Goal: Information Seeking & Learning: Learn about a topic

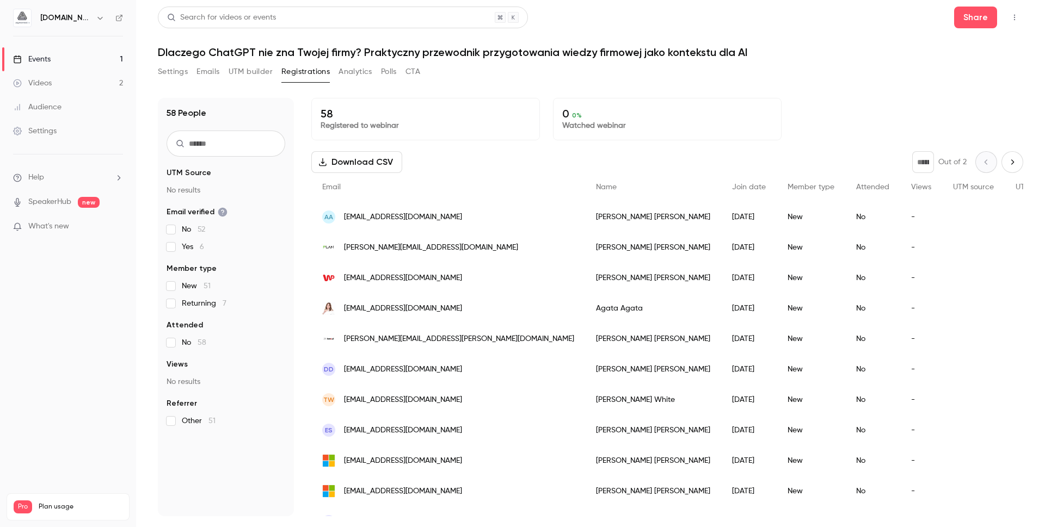
drag, startPoint x: 203, startPoint y: 1, endPoint x: 196, endPoint y: -15, distance: 16.8
click at [196, 0] on html "aigmented.io Events 1 Videos 2 Audience Settings Help SpeakerHub new What's new…" at bounding box center [522, 263] width 1045 height 527
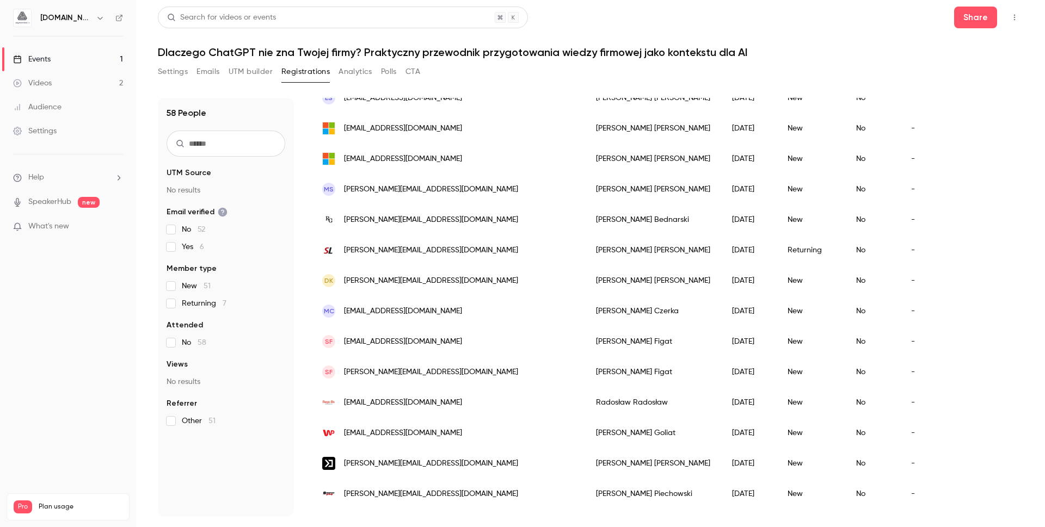
scroll to position [368, 0]
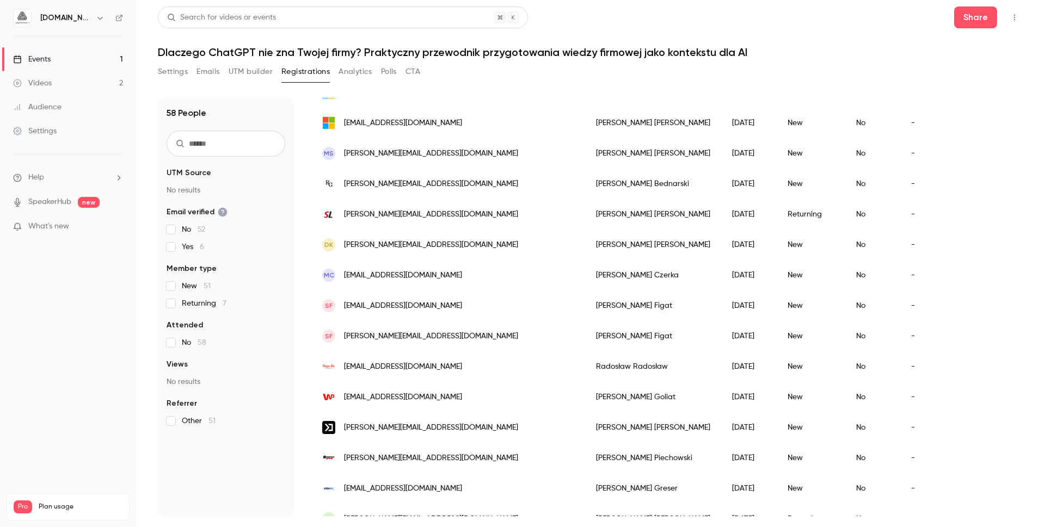
click at [407, 210] on span "[PERSON_NAME][EMAIL_ADDRESS][DOMAIN_NAME]" at bounding box center [431, 214] width 174 height 11
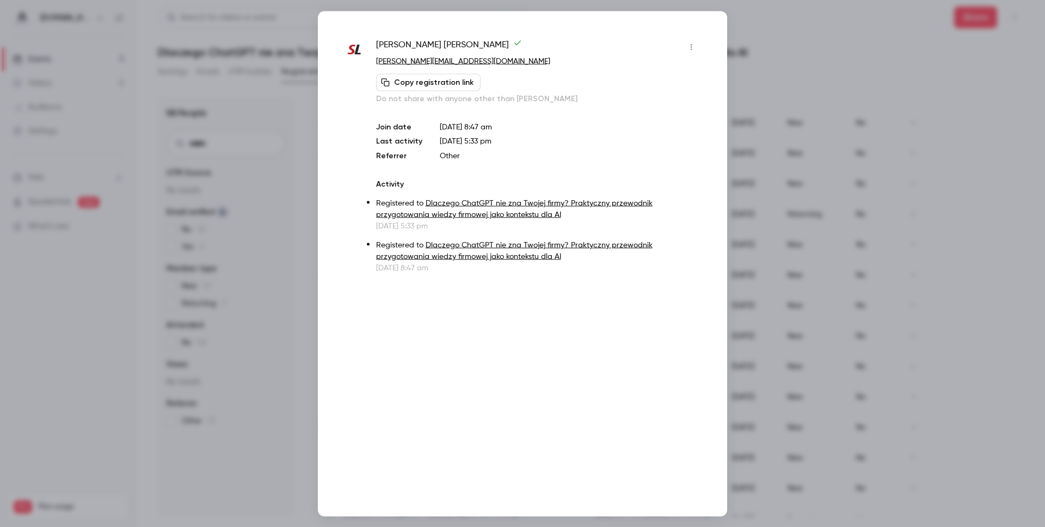
click at [809, 266] on div at bounding box center [522, 263] width 1045 height 527
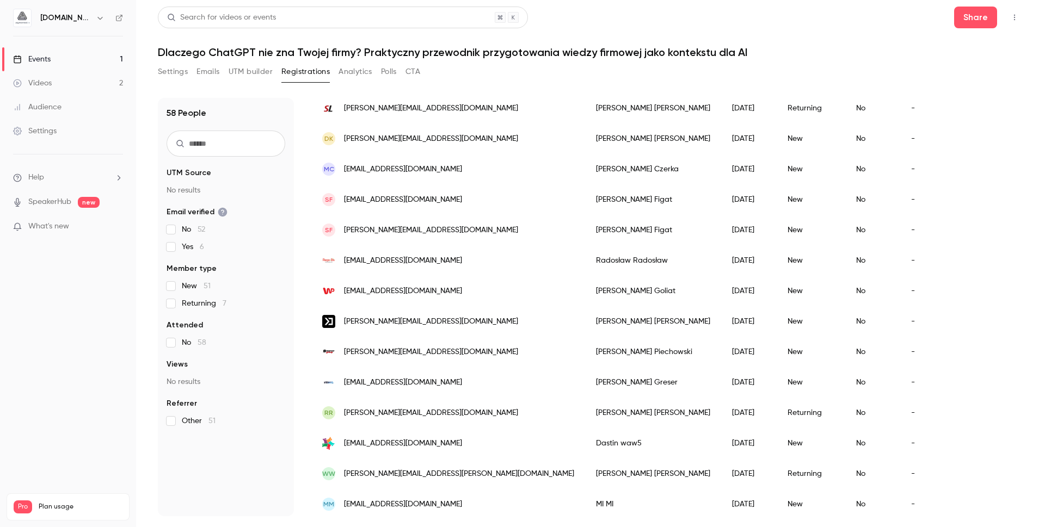
scroll to position [489, 0]
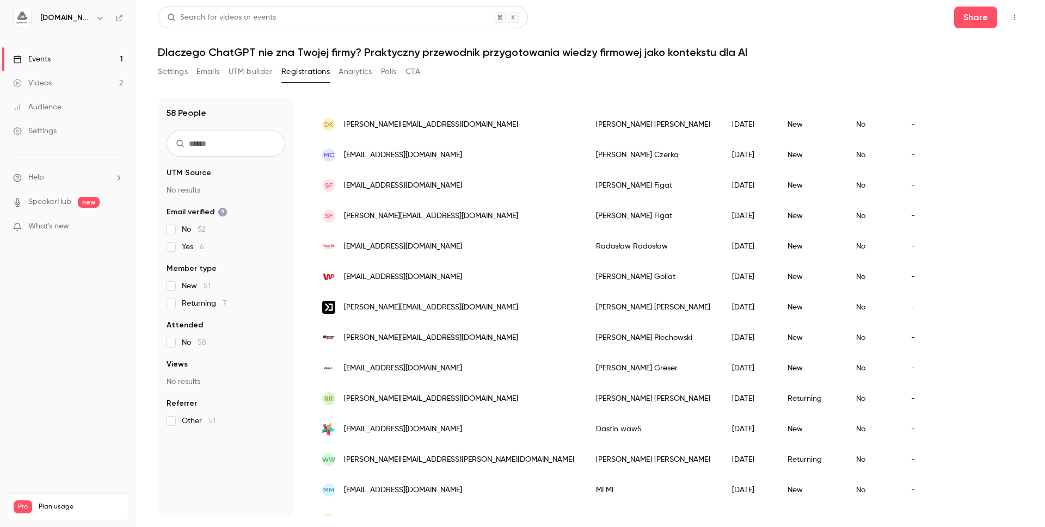
click at [400, 400] on span "[PERSON_NAME][EMAIL_ADDRESS][PERSON_NAME][DOMAIN_NAME]" at bounding box center [431, 398] width 174 height 11
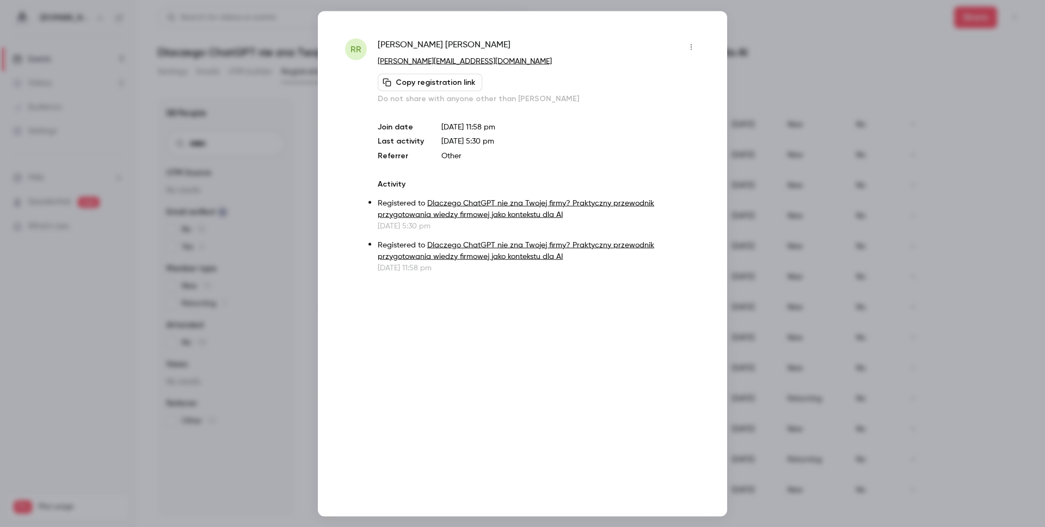
click at [825, 319] on div at bounding box center [522, 263] width 1045 height 527
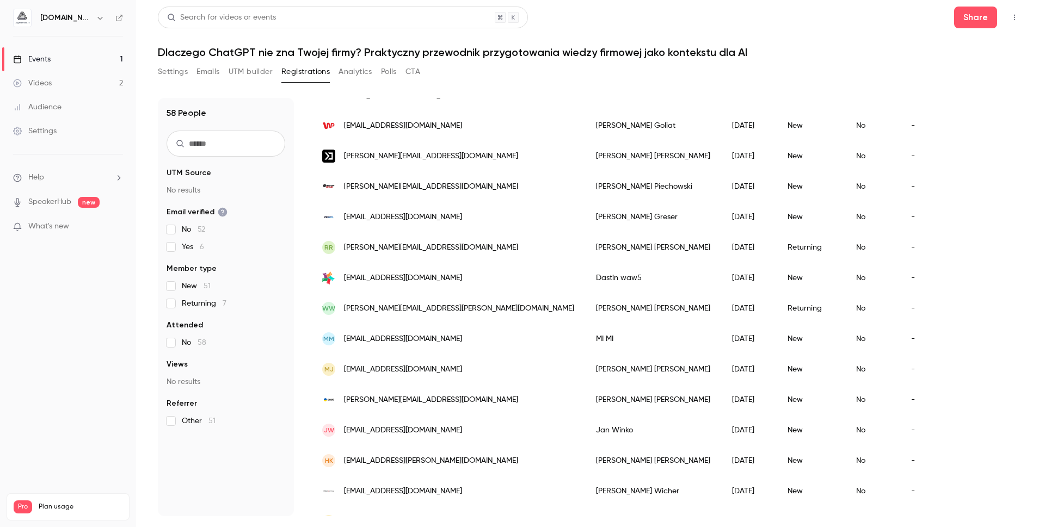
scroll to position [752, 0]
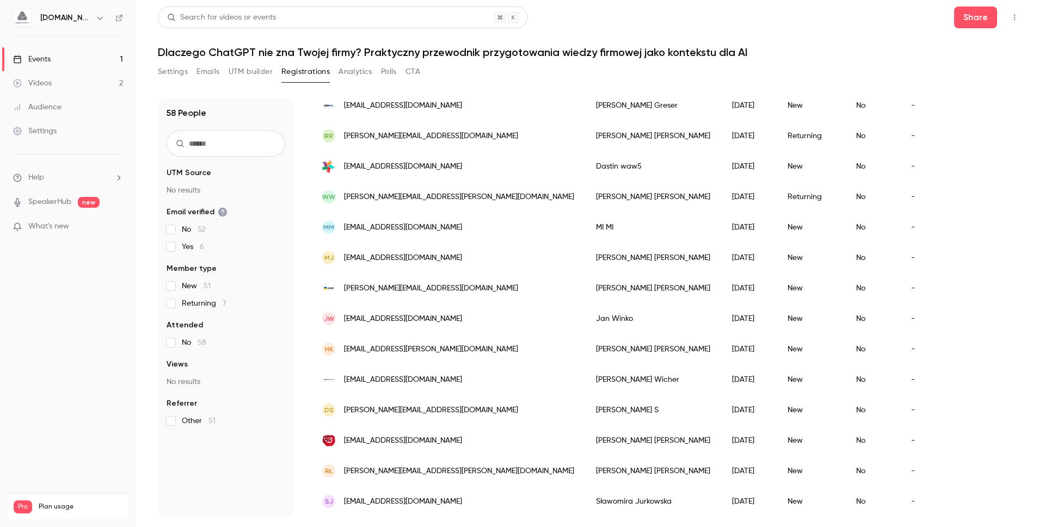
click at [402, 201] on span "[PERSON_NAME][EMAIL_ADDRESS][PERSON_NAME][DOMAIN_NAME]" at bounding box center [459, 197] width 230 height 11
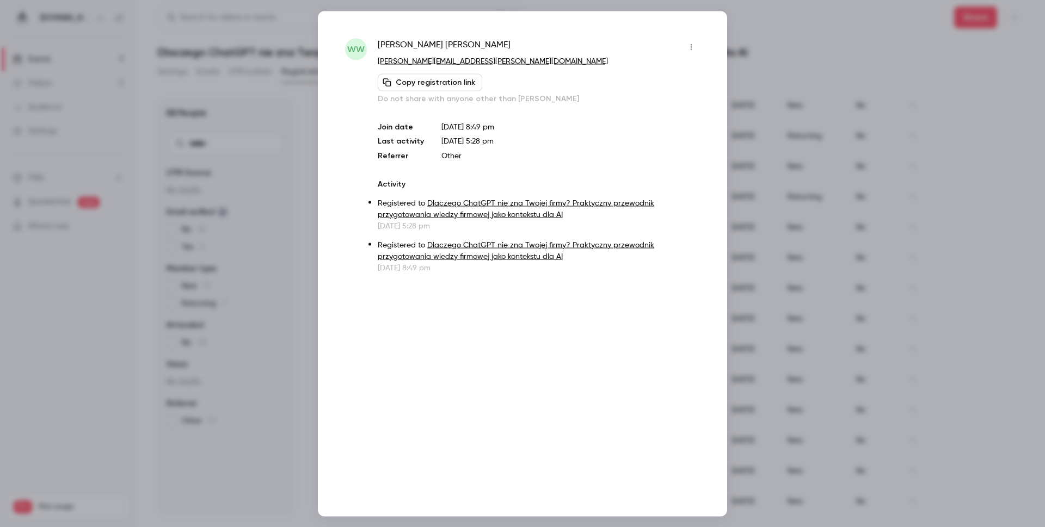
click at [764, 231] on div at bounding box center [522, 263] width 1045 height 527
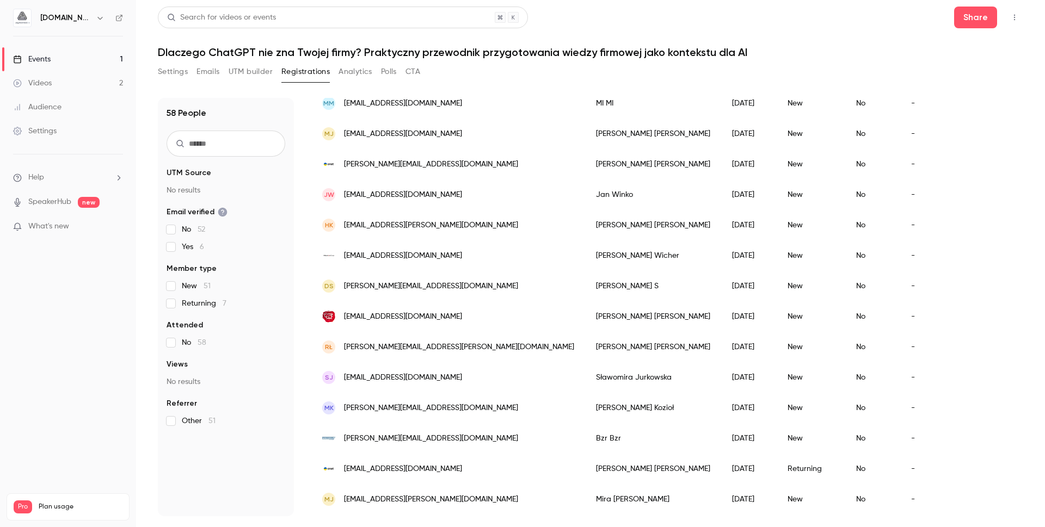
scroll to position [917, 0]
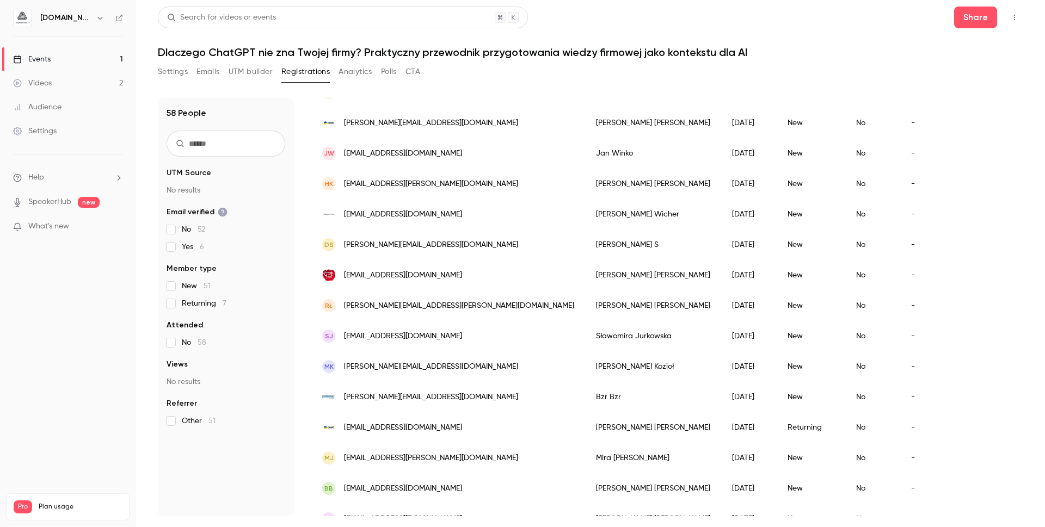
click at [370, 427] on span "[EMAIL_ADDRESS][DOMAIN_NAME]" at bounding box center [403, 427] width 118 height 11
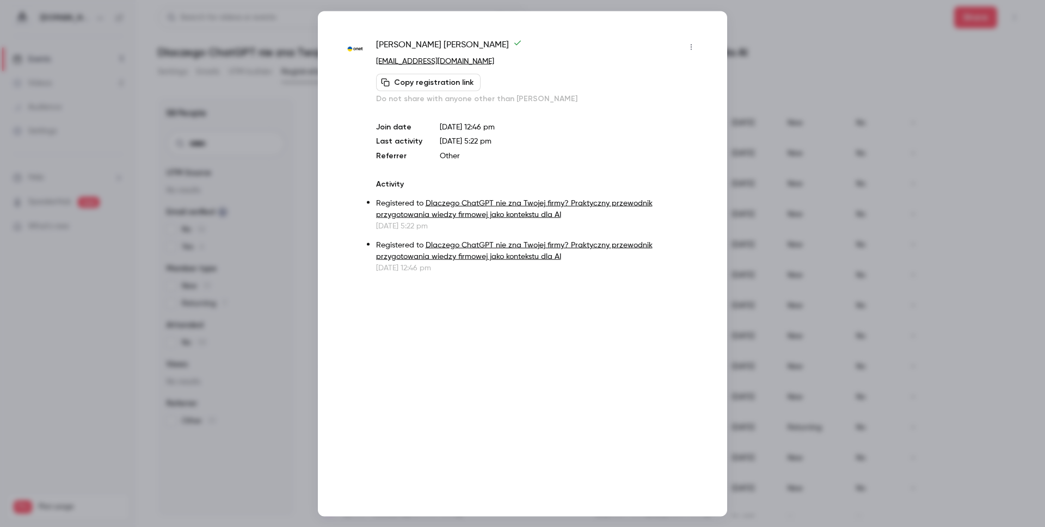
click at [792, 309] on div at bounding box center [522, 263] width 1045 height 527
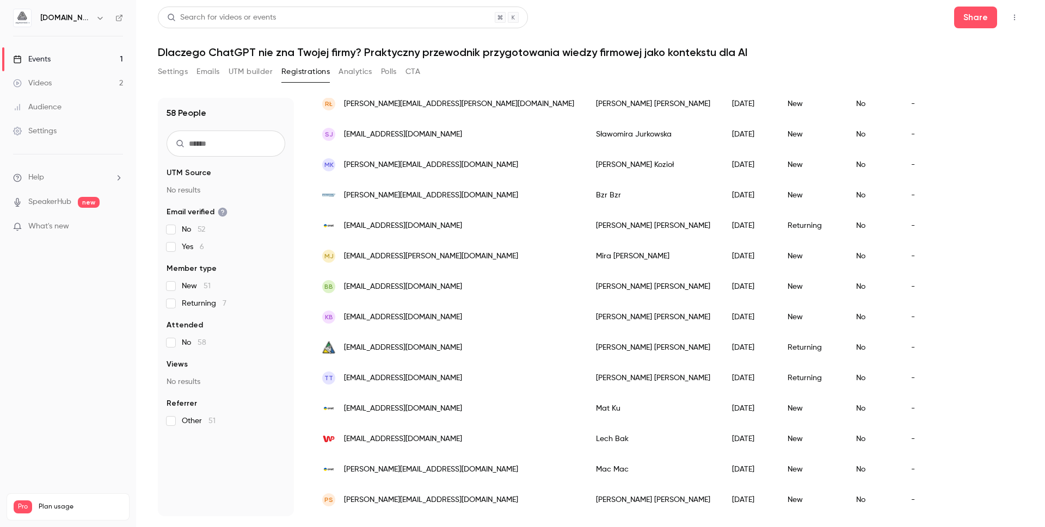
scroll to position [1126, 0]
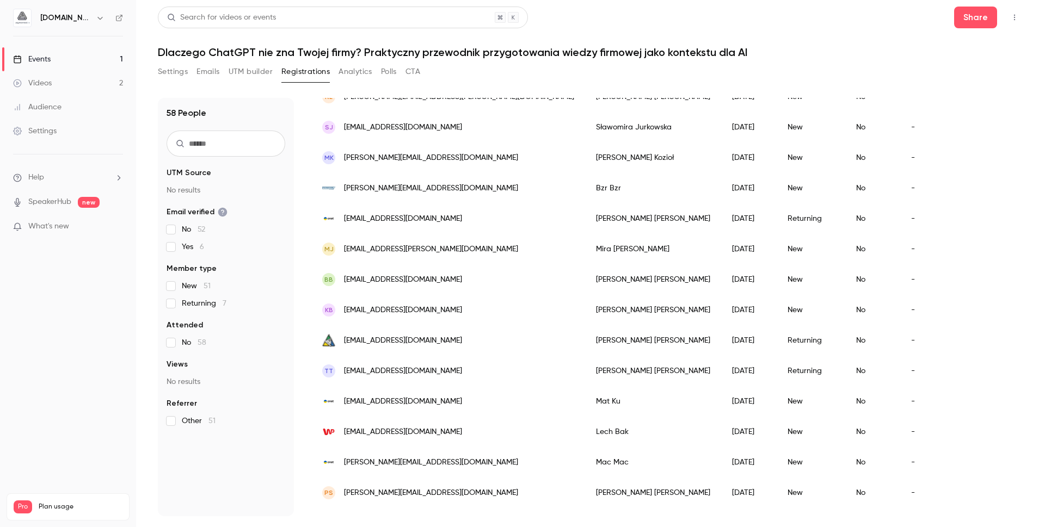
click at [363, 368] on span "[EMAIL_ADDRESS][DOMAIN_NAME]" at bounding box center [403, 371] width 118 height 11
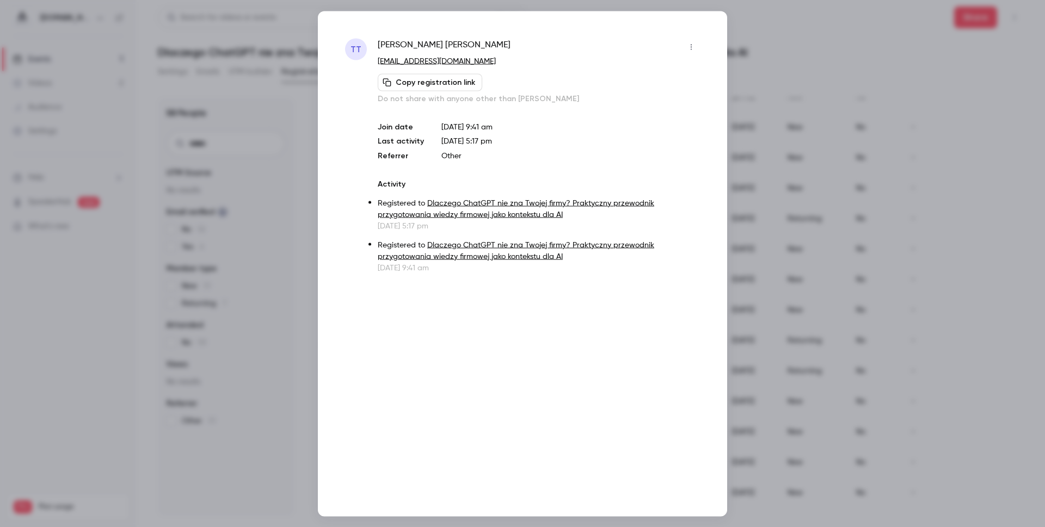
drag, startPoint x: 779, startPoint y: 301, endPoint x: 755, endPoint y: 303, distance: 24.0
click at [779, 301] on div at bounding box center [522, 263] width 1045 height 527
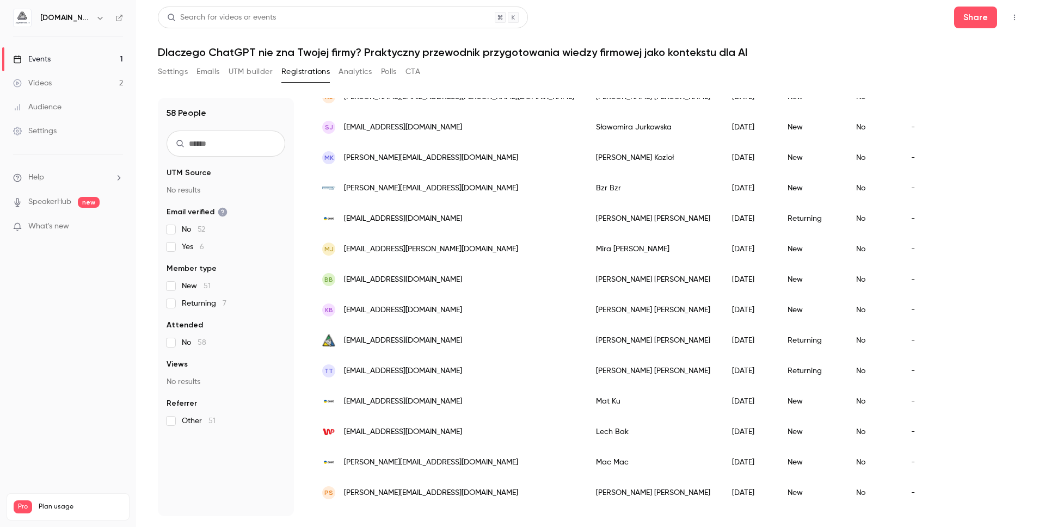
click at [395, 340] on span "[EMAIL_ADDRESS][DOMAIN_NAME]" at bounding box center [403, 340] width 118 height 11
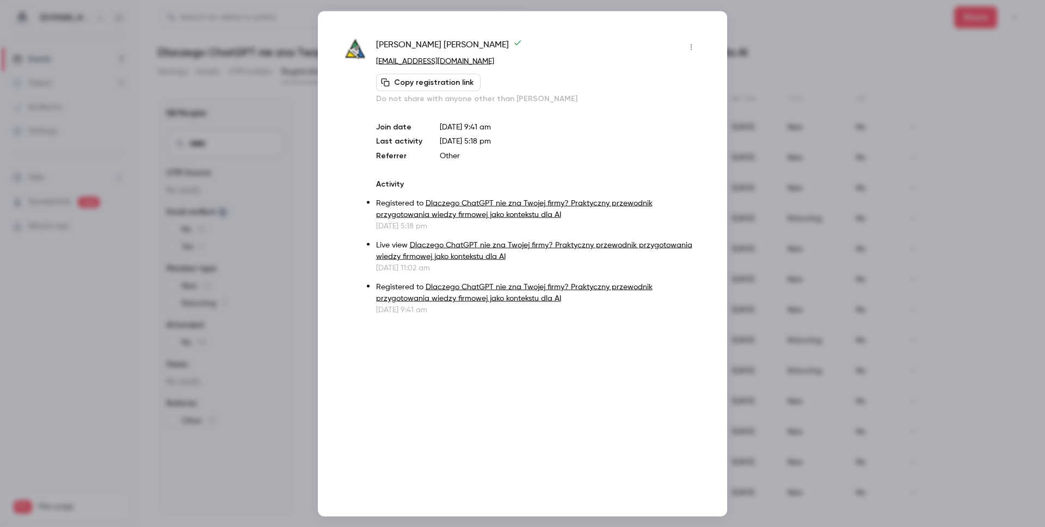
click at [776, 312] on div at bounding box center [522, 263] width 1045 height 527
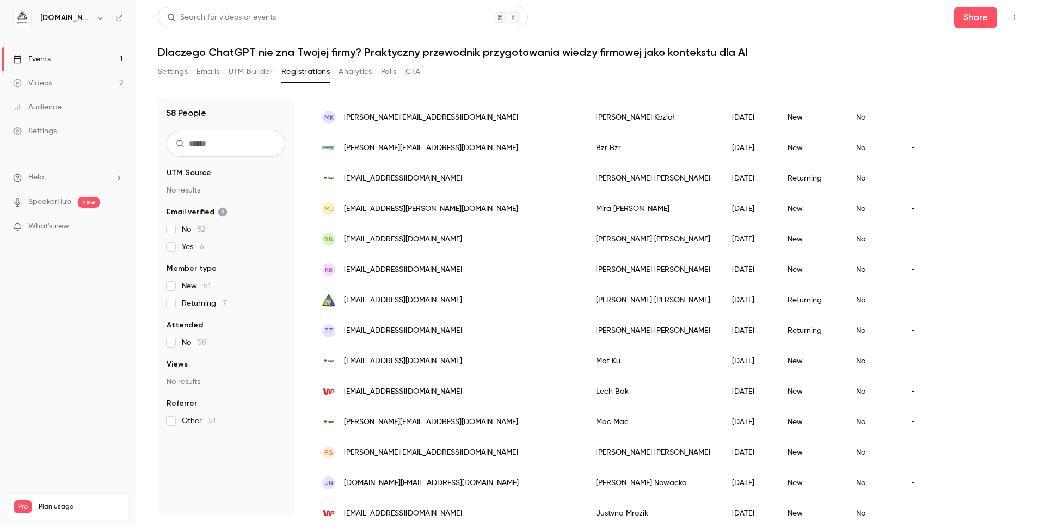
scroll to position [1217, 0]
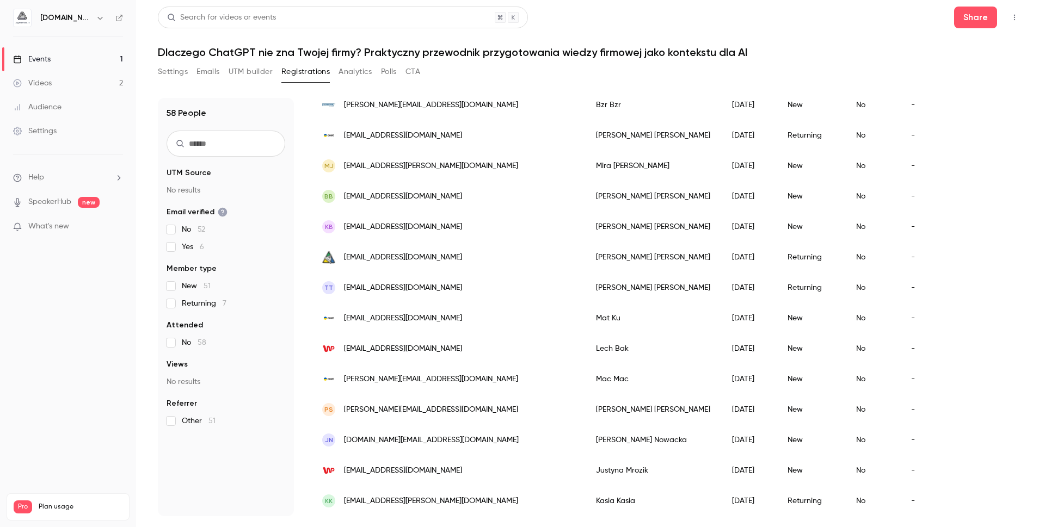
click at [389, 496] on span "[EMAIL_ADDRESS][DOMAIN_NAME]" at bounding box center [431, 501] width 174 height 11
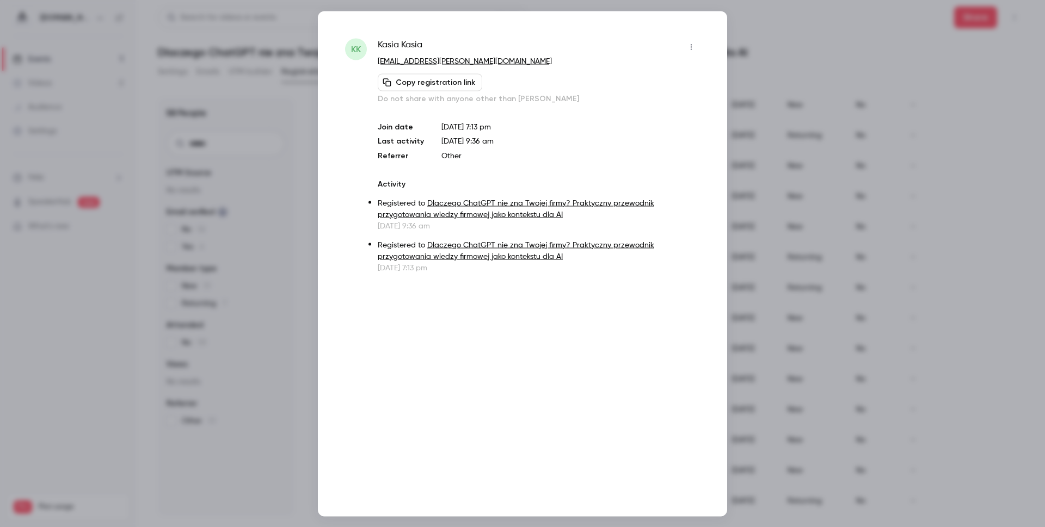
click at [865, 287] on div at bounding box center [522, 263] width 1045 height 527
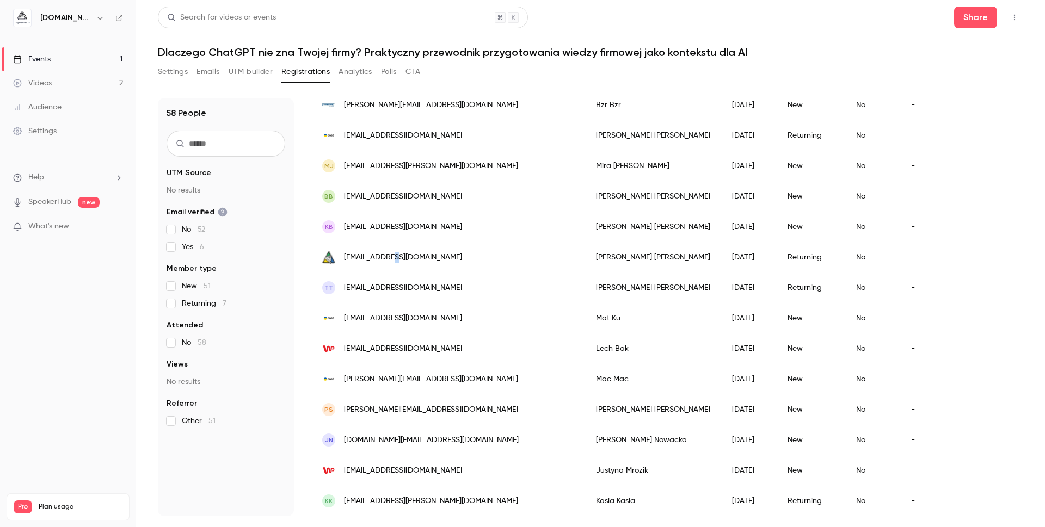
click at [391, 252] on span "[EMAIL_ADDRESS][DOMAIN_NAME]" at bounding box center [403, 257] width 118 height 11
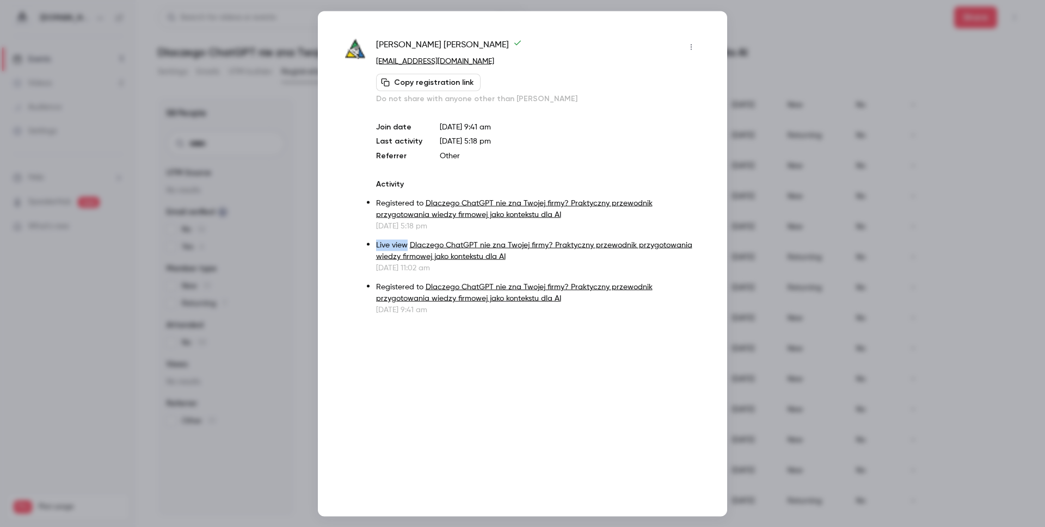
drag, startPoint x: 375, startPoint y: 243, endPoint x: 408, endPoint y: 244, distance: 32.7
click at [408, 244] on div "Tomasz bober Tomasz bober patryk@adtrinity.pl Copy registration link Do not sha…" at bounding box center [522, 176] width 355 height 277
click at [788, 232] on div at bounding box center [522, 263] width 1045 height 527
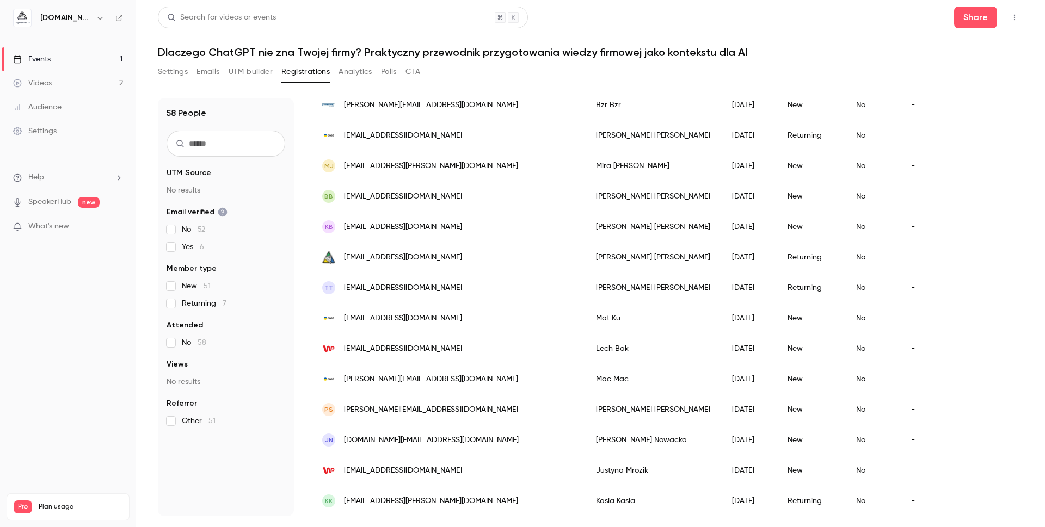
click at [395, 282] on span "[EMAIL_ADDRESS][DOMAIN_NAME]" at bounding box center [403, 287] width 118 height 11
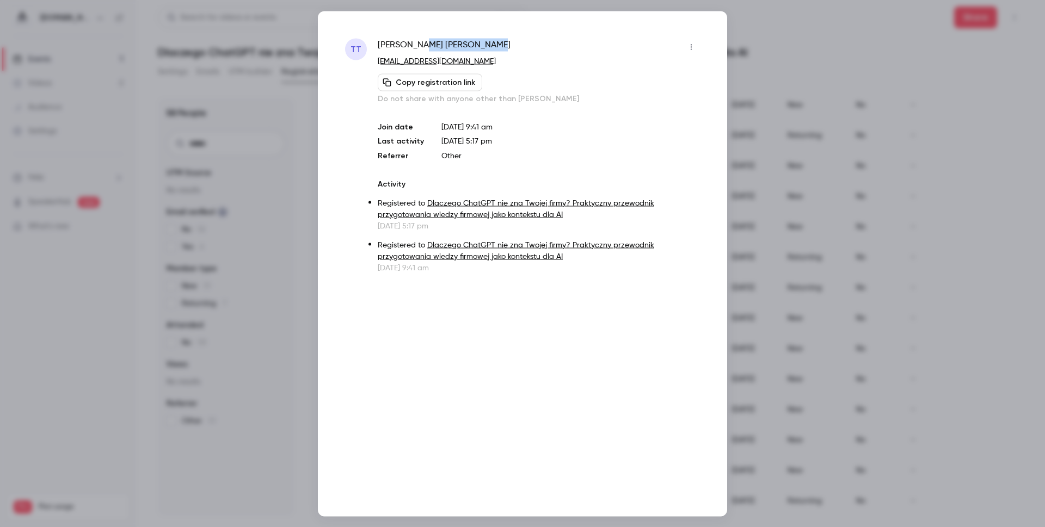
drag, startPoint x: 507, startPoint y: 42, endPoint x: 428, endPoint y: 46, distance: 78.4
click at [428, 46] on div "Tomasz bober Tomasz bober" at bounding box center [539, 46] width 322 height 17
click at [692, 45] on icon "button" at bounding box center [691, 47] width 9 height 8
click at [603, 37] on div at bounding box center [522, 263] width 1045 height 527
drag, startPoint x: 473, startPoint y: 60, endPoint x: 356, endPoint y: 64, distance: 116.5
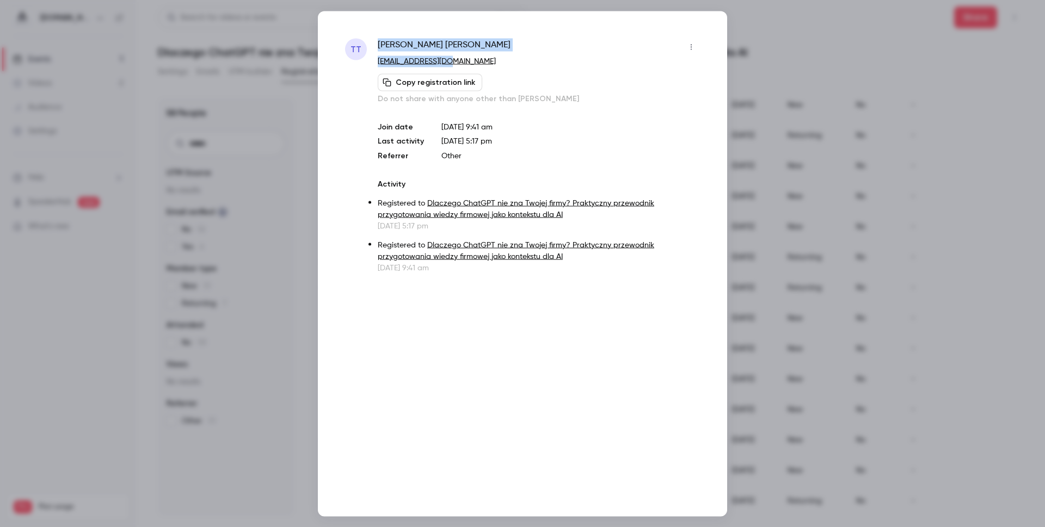
click at [356, 64] on div "TT Tomasz bober Tomasz bober madewith@gmail.com Copy registration link Do not s…" at bounding box center [522, 155] width 355 height 235
click at [638, 339] on div "TT Tomasz bober Tomasz bober madewith@gmail.com Copy registration link Do not s…" at bounding box center [522, 264] width 409 height 506
click at [826, 288] on div at bounding box center [522, 263] width 1045 height 527
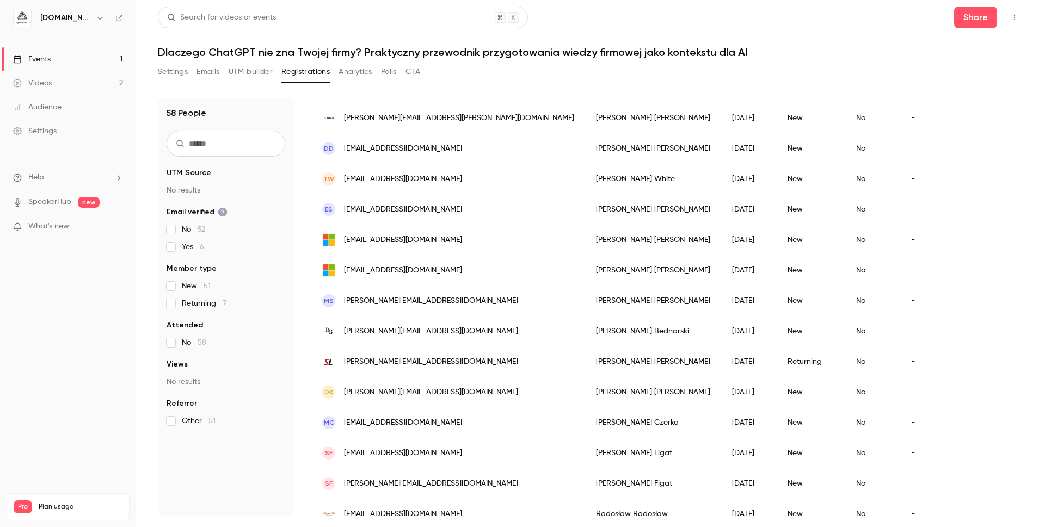
scroll to position [0, 0]
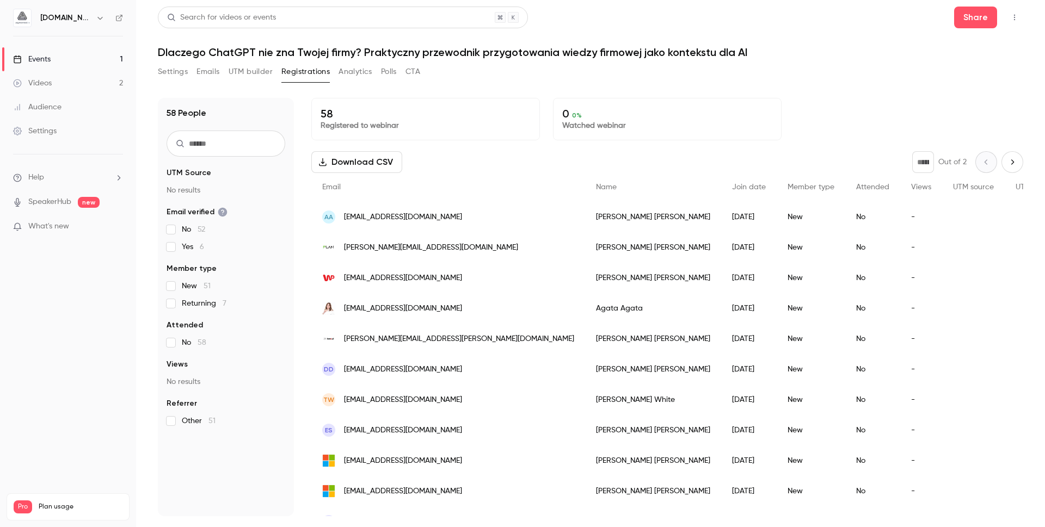
click at [1006, 158] on icon "Next page" at bounding box center [1012, 162] width 12 height 9
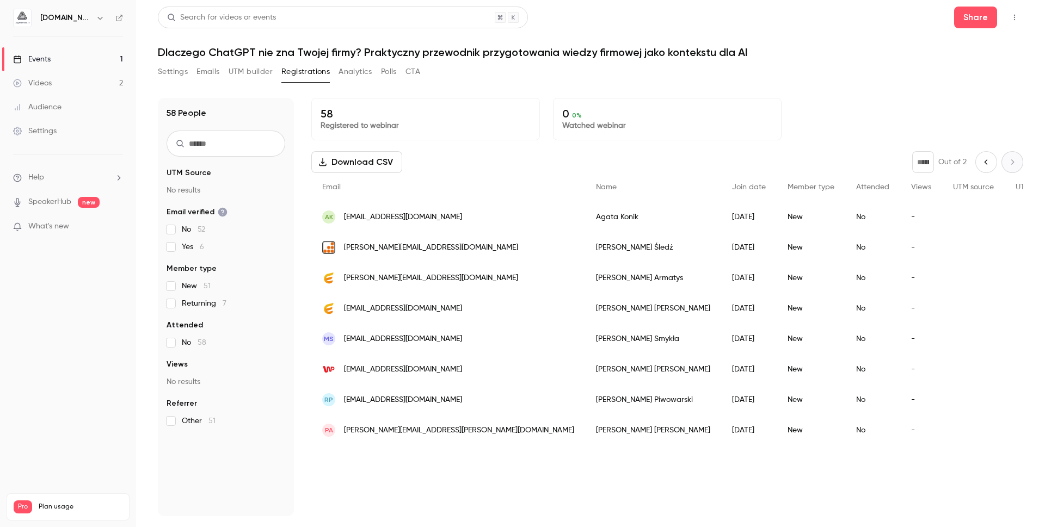
click at [983, 164] on icon "Previous page" at bounding box center [986, 162] width 12 height 9
type input "*"
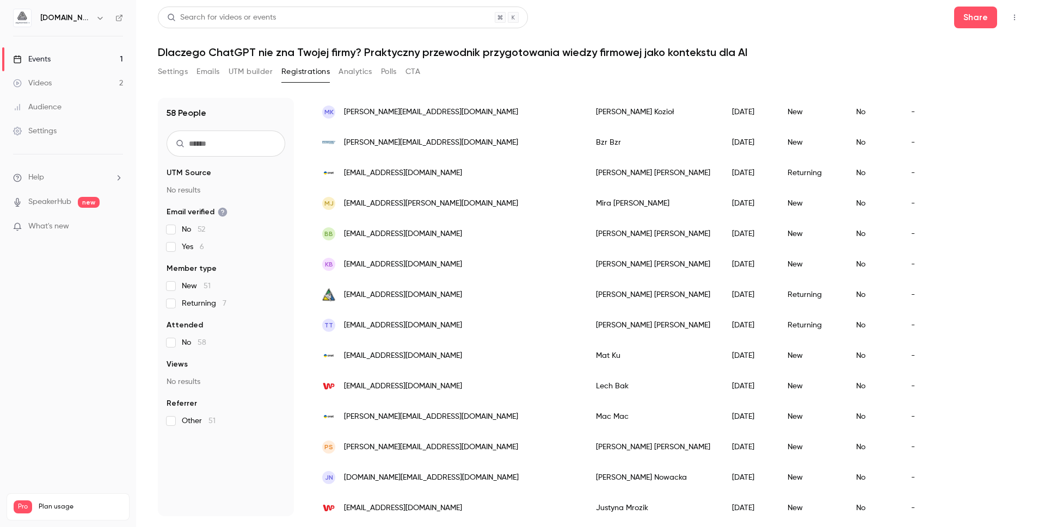
scroll to position [1217, 0]
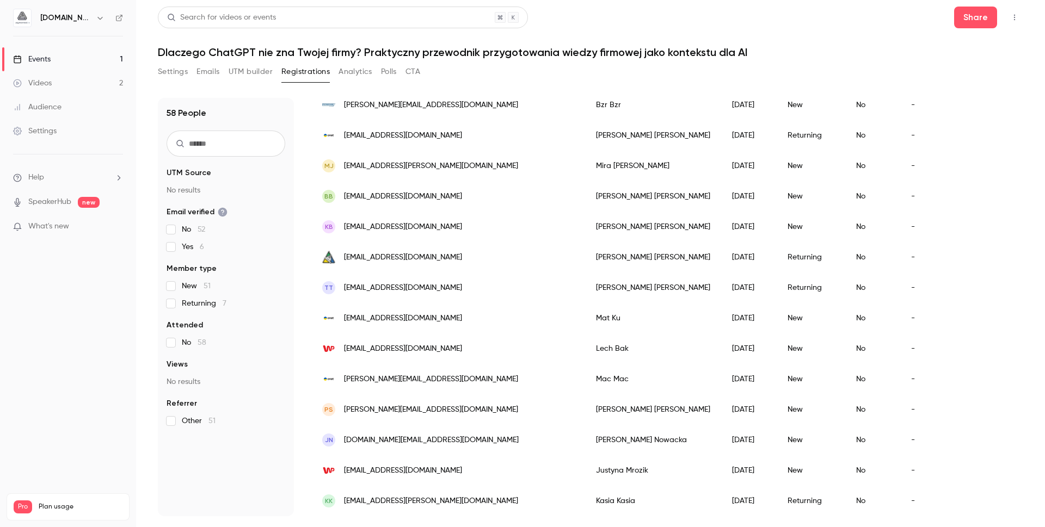
click at [44, 87] on div "Videos" at bounding box center [32, 83] width 39 height 11
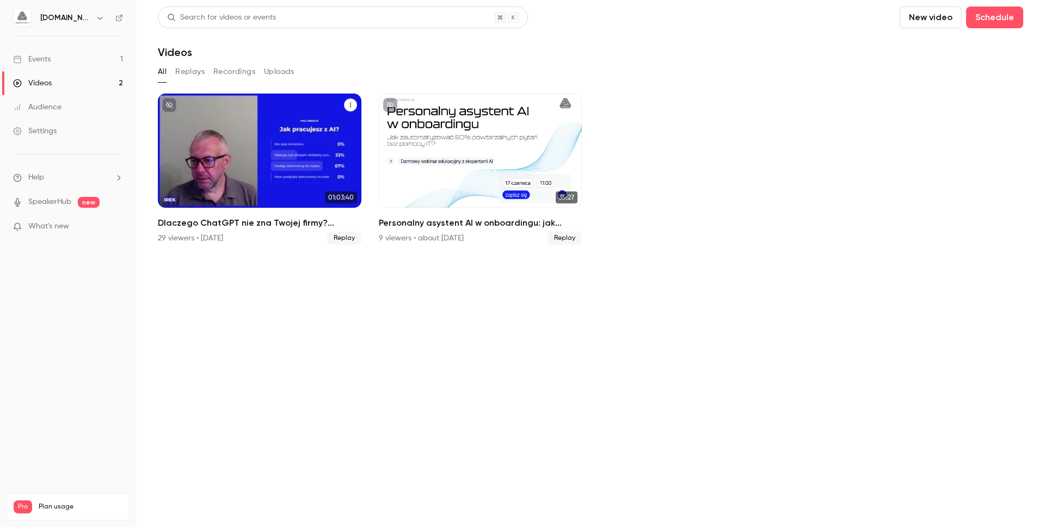
click at [214, 225] on h2 "Dlaczego ChatGPT nie zna Twojej firmy? Praktyczny przewodnik przygotowania wied…" at bounding box center [260, 223] width 204 height 13
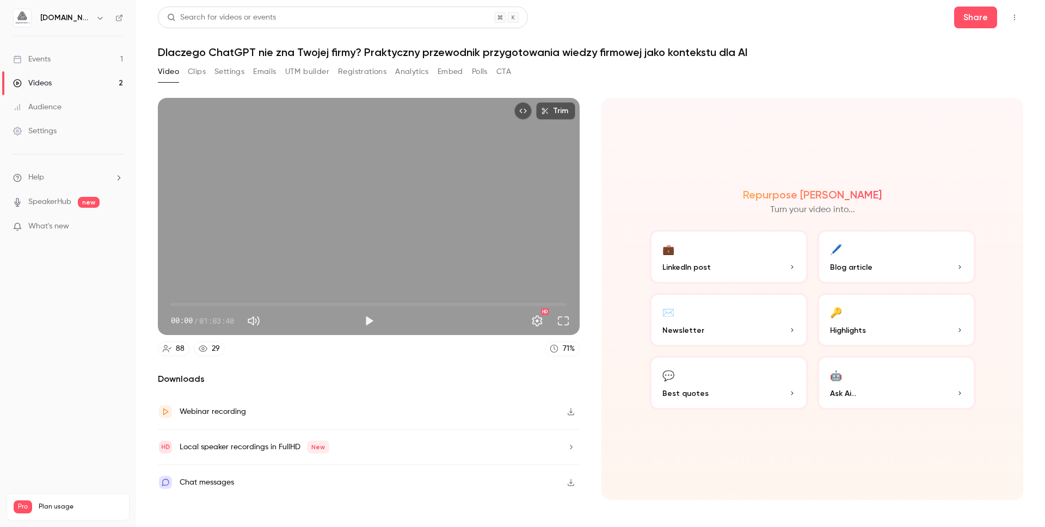
click at [418, 70] on button "Analytics" at bounding box center [412, 71] width 34 height 17
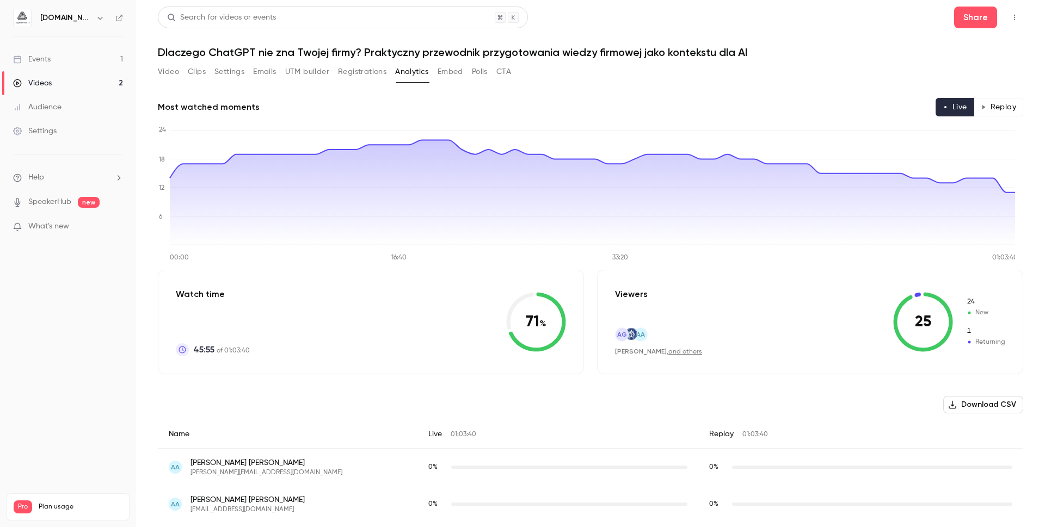
click at [991, 111] on button "Replay" at bounding box center [999, 107] width 50 height 19
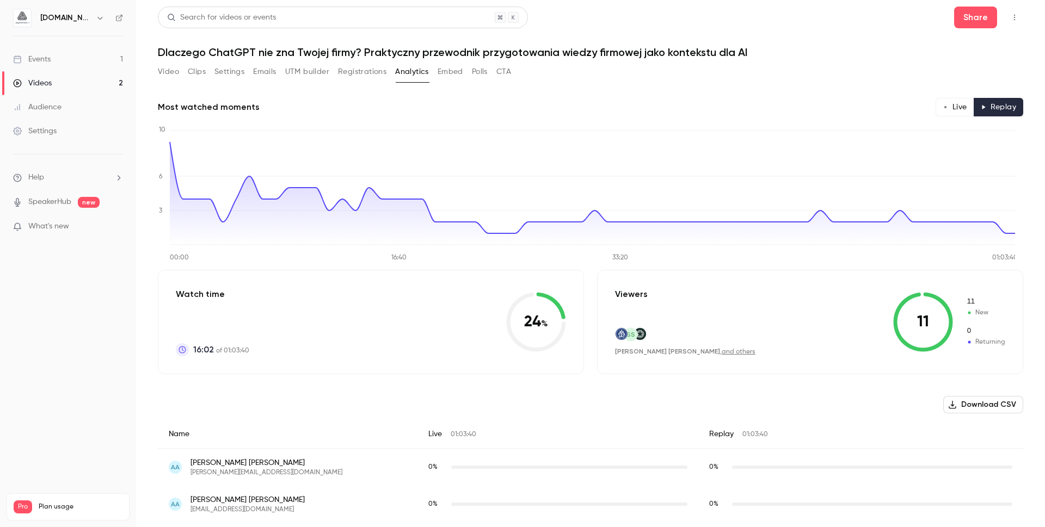
click at [61, 63] on link "Events 1" at bounding box center [68, 59] width 136 height 24
